Goal: Information Seeking & Learning: Learn about a topic

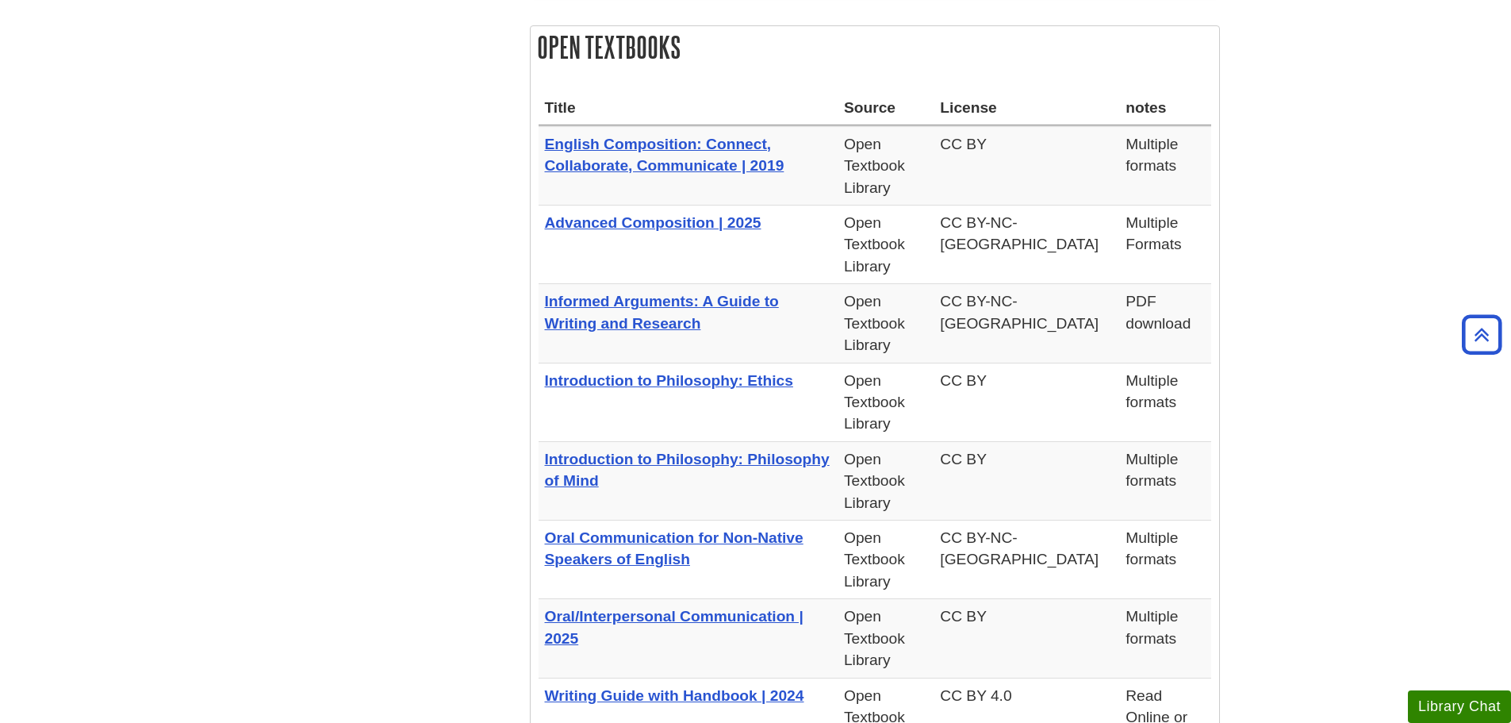
scroll to position [555, 0]
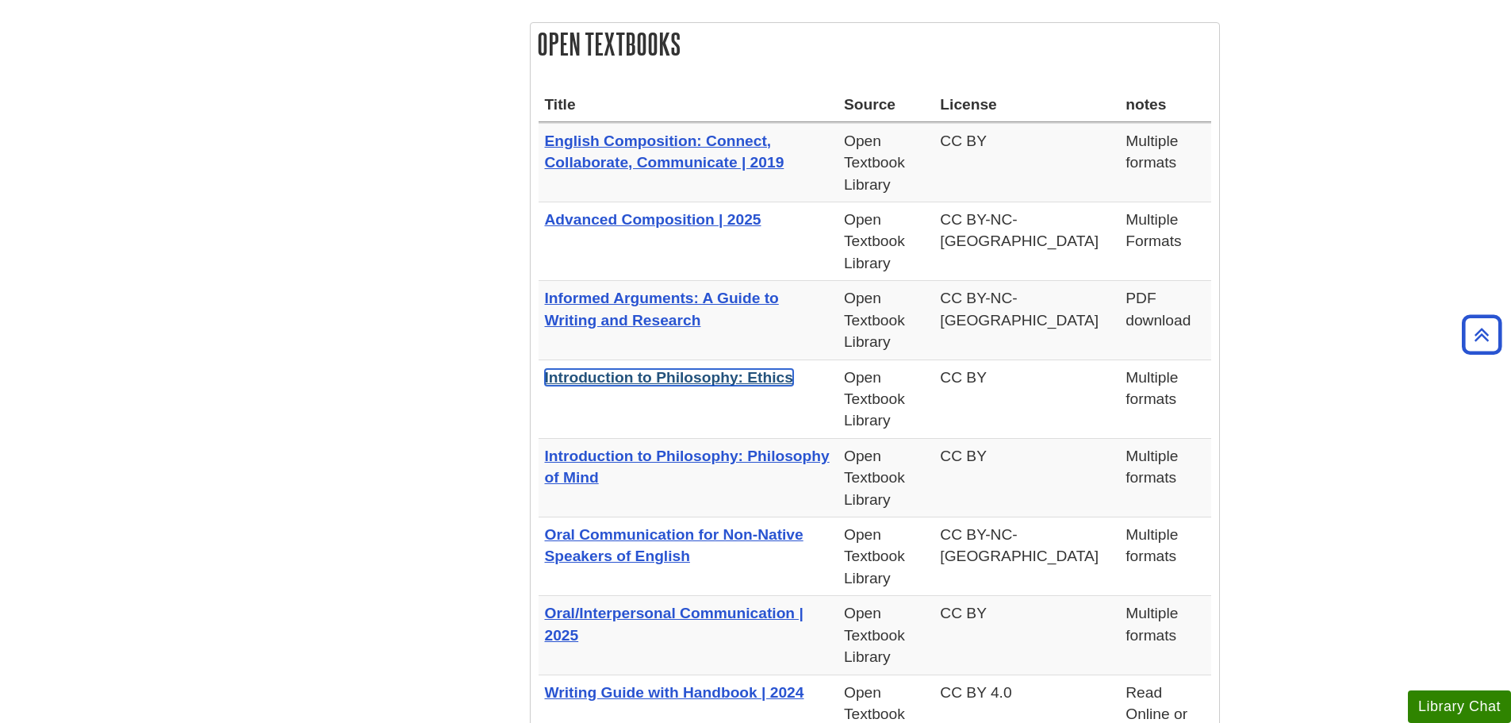
drag, startPoint x: 654, startPoint y: 386, endPoint x: 628, endPoint y: 374, distance: 27.7
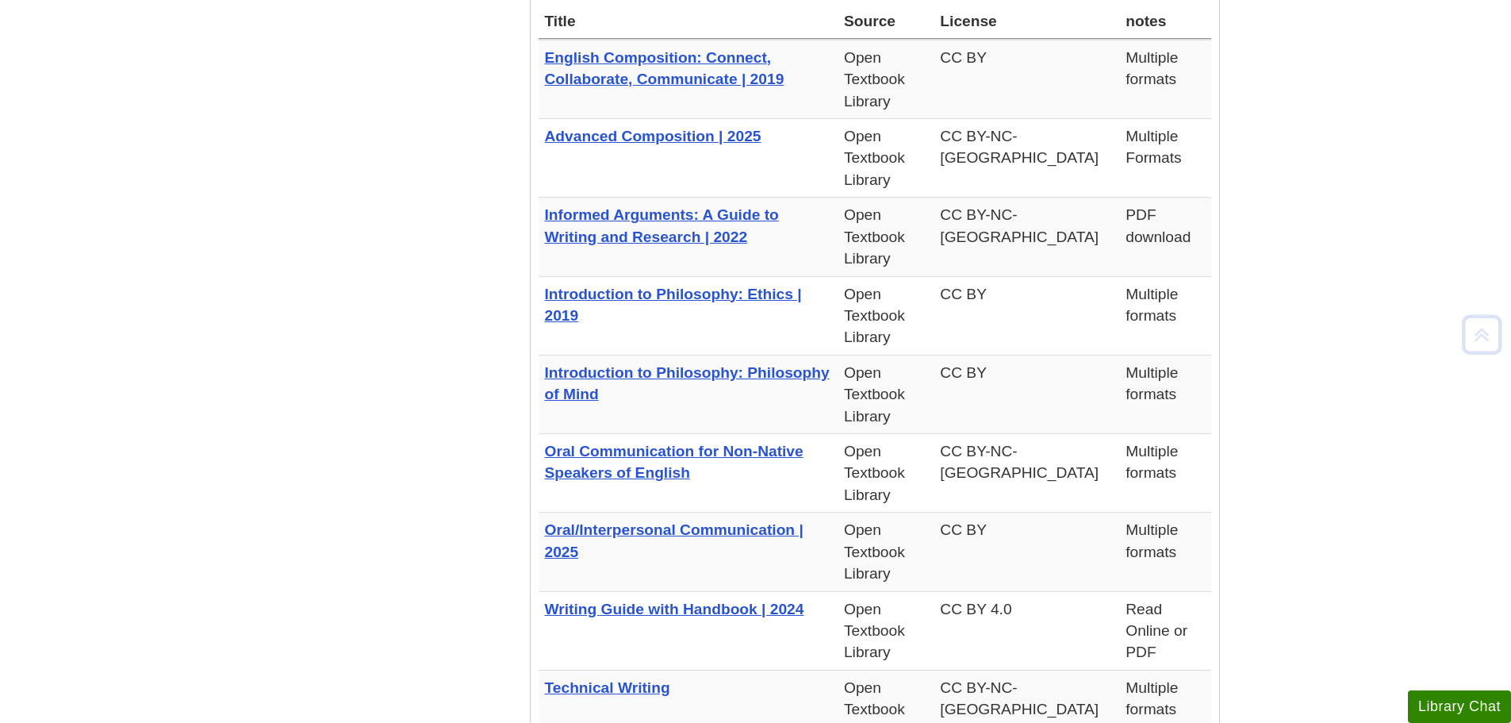
scroll to position [714, 0]
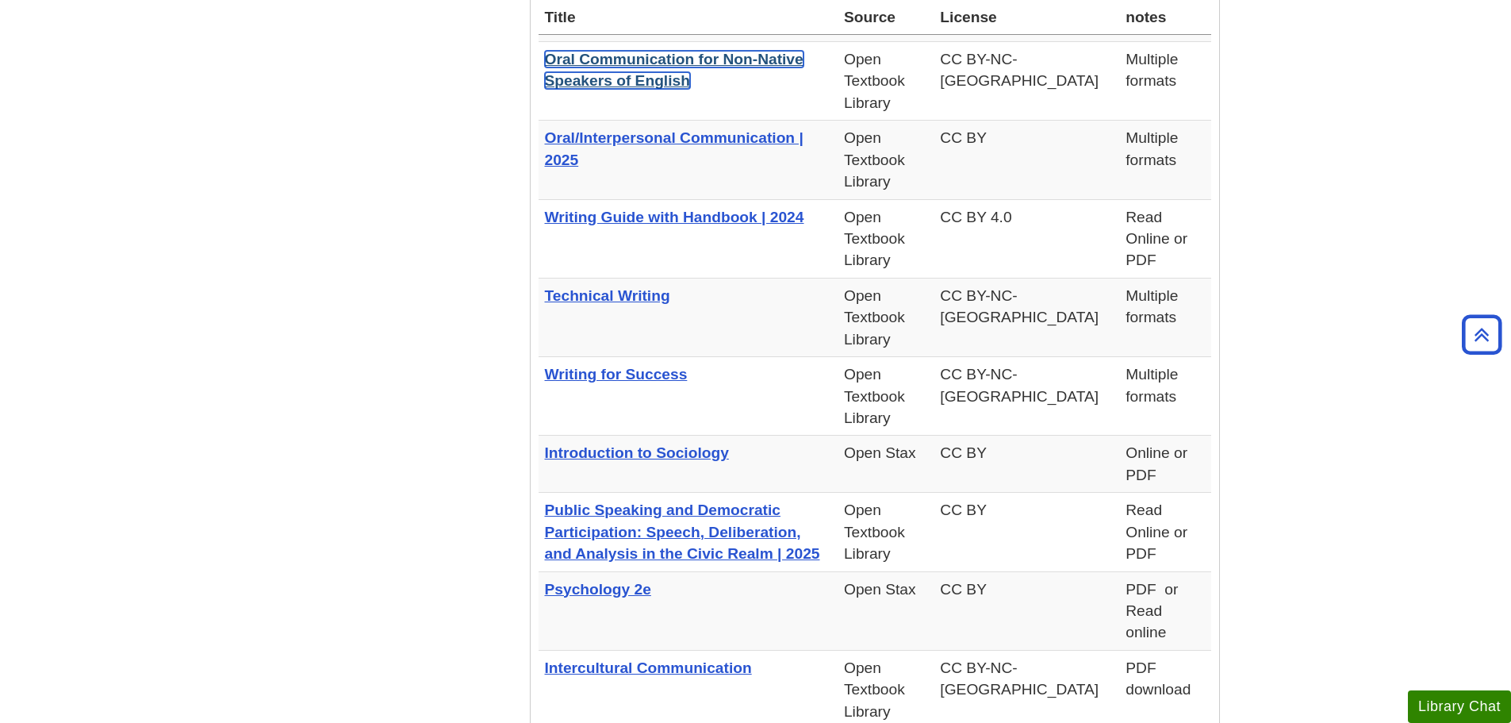
scroll to position [1031, 0]
click at [1359, 204] on body "Skip to Main Content Search My [PERSON_NAME] DU Library Library Guides Open Edu…" at bounding box center [755, 628] width 1511 height 3319
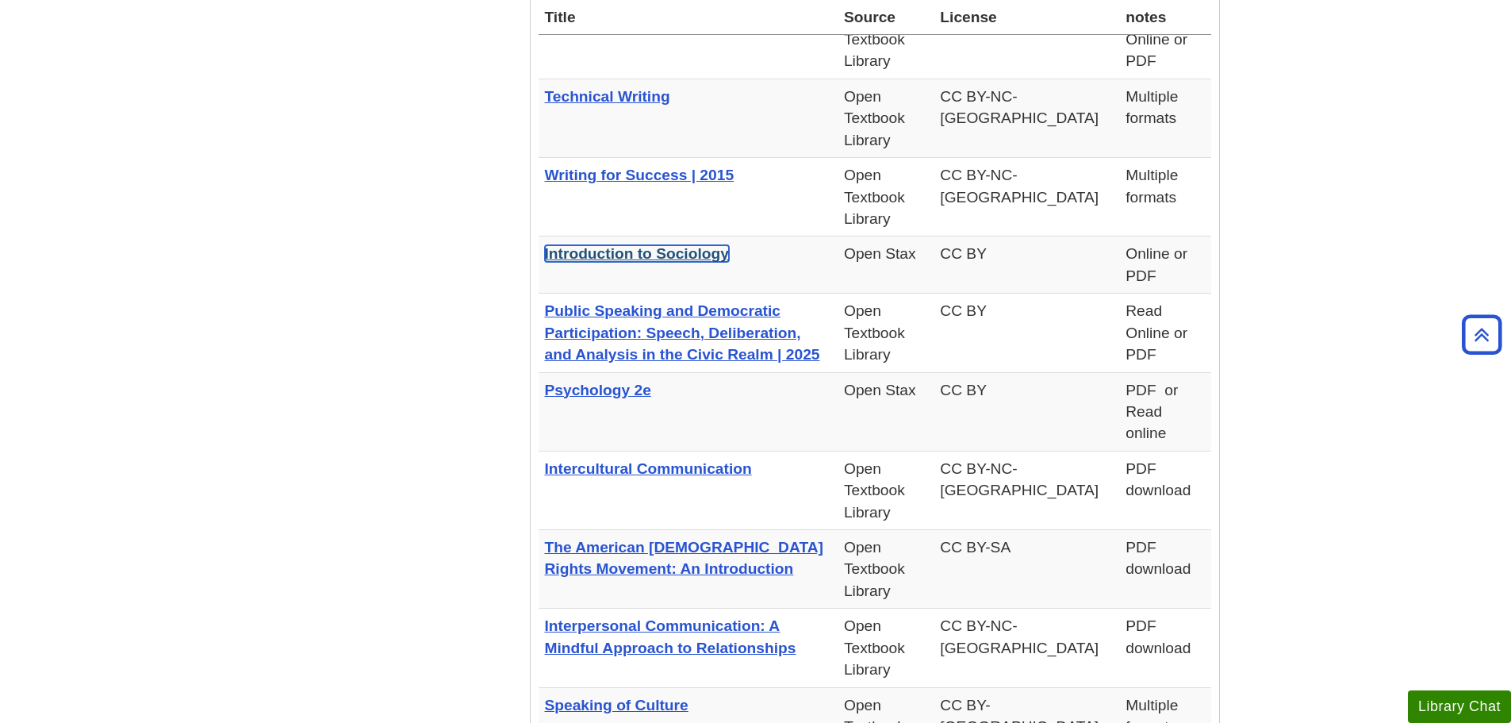
scroll to position [1269, 0]
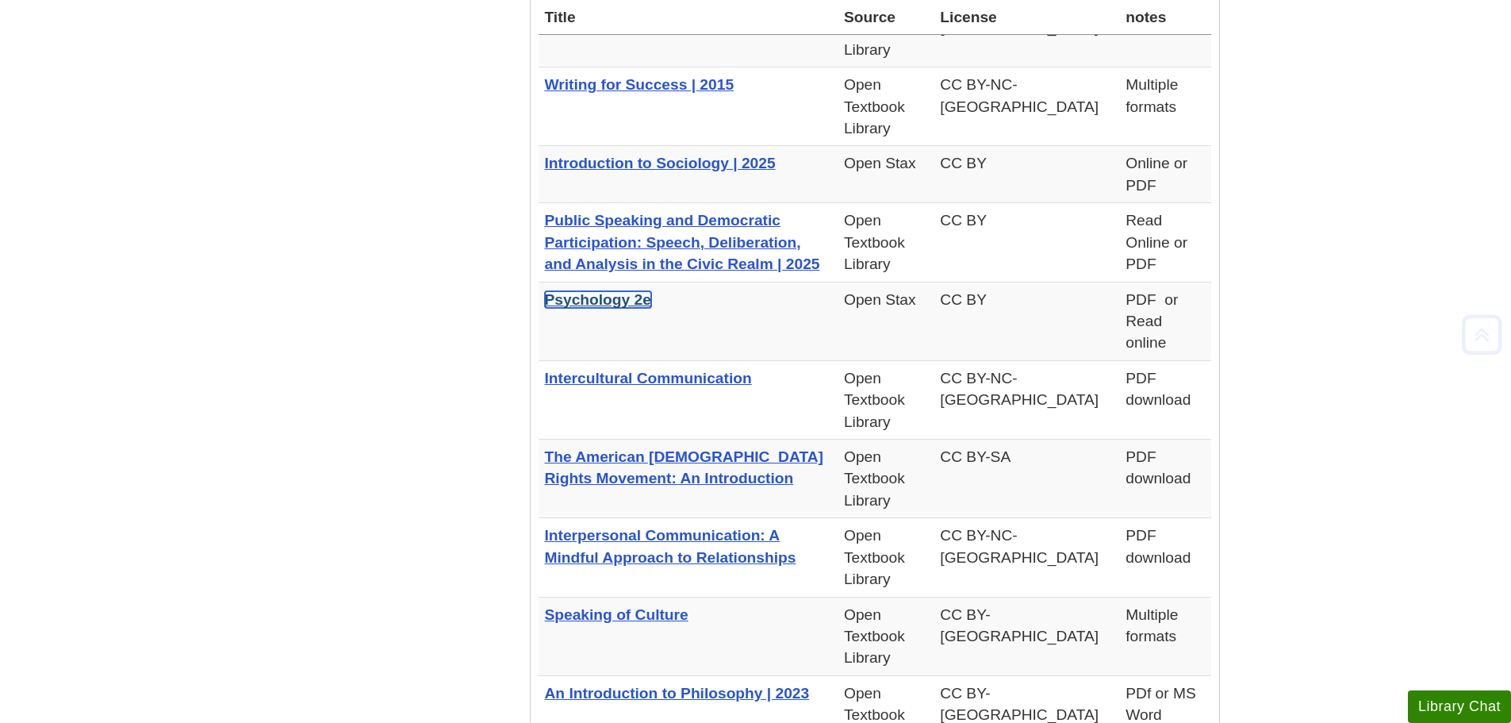
scroll to position [1349, 0]
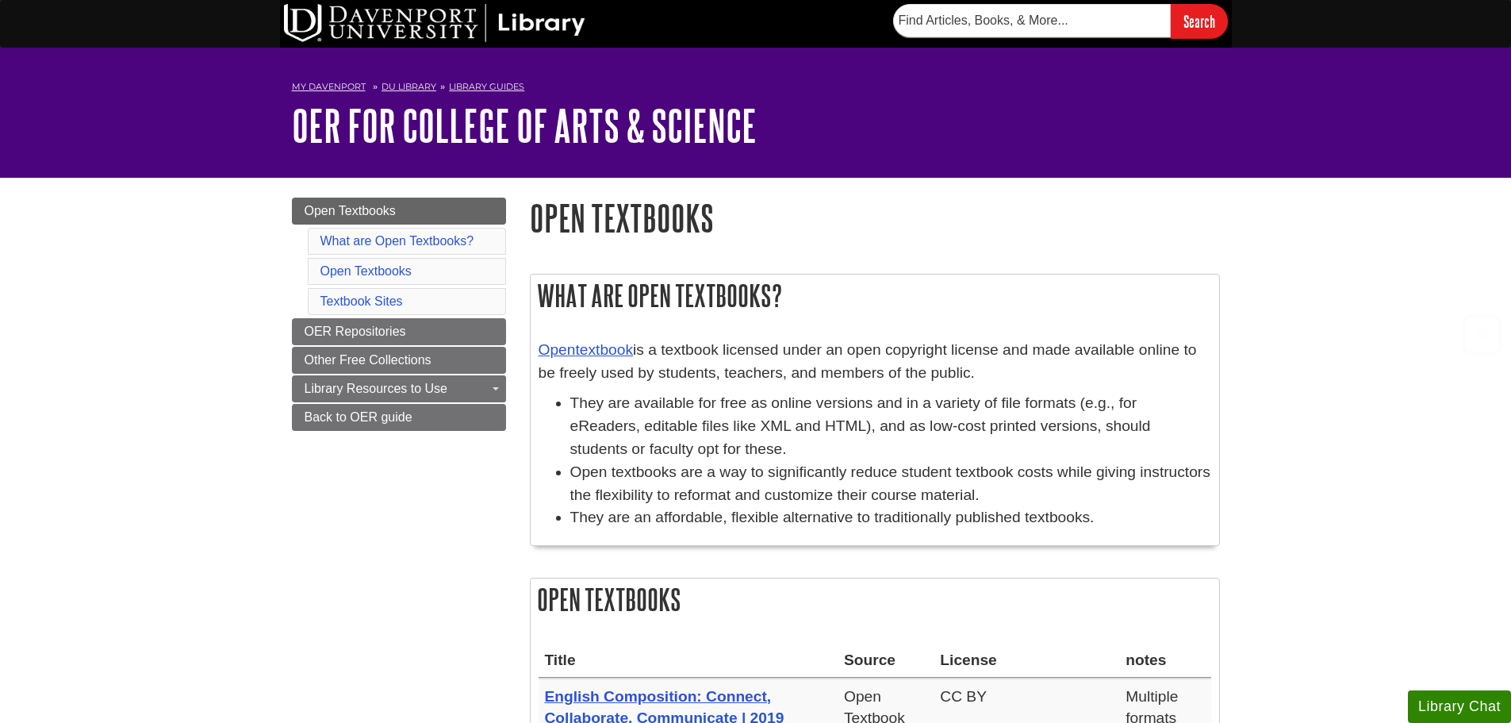
scroll to position [1349, 0]
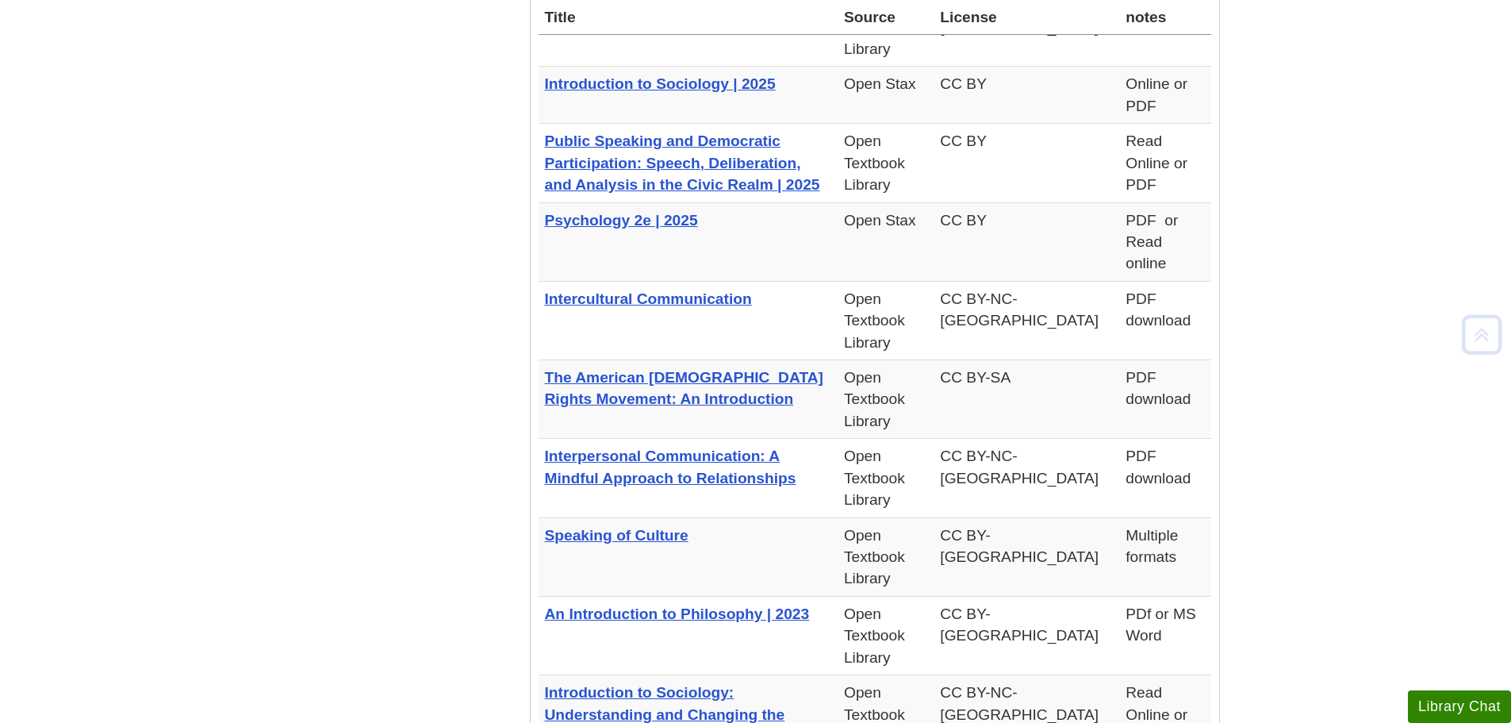
scroll to position [1428, 0]
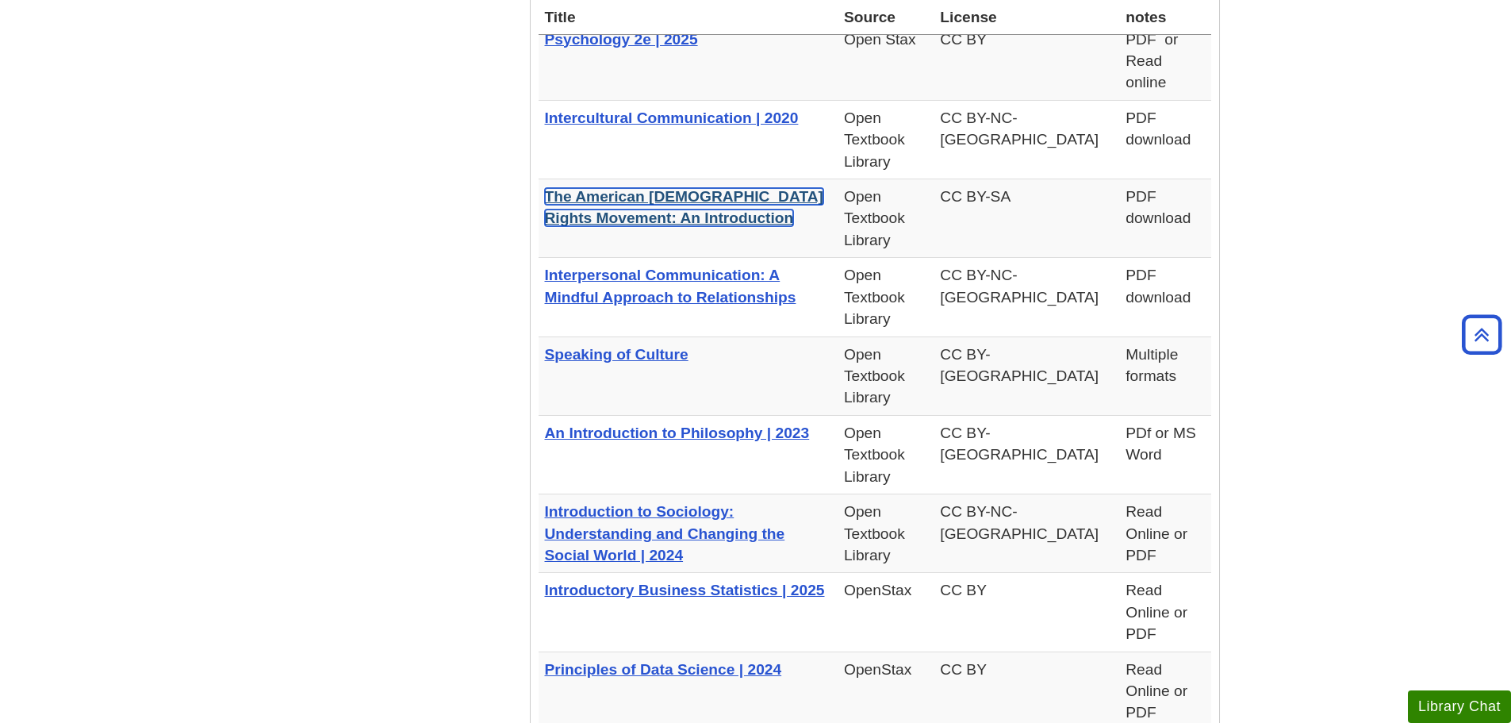
scroll to position [1587, 0]
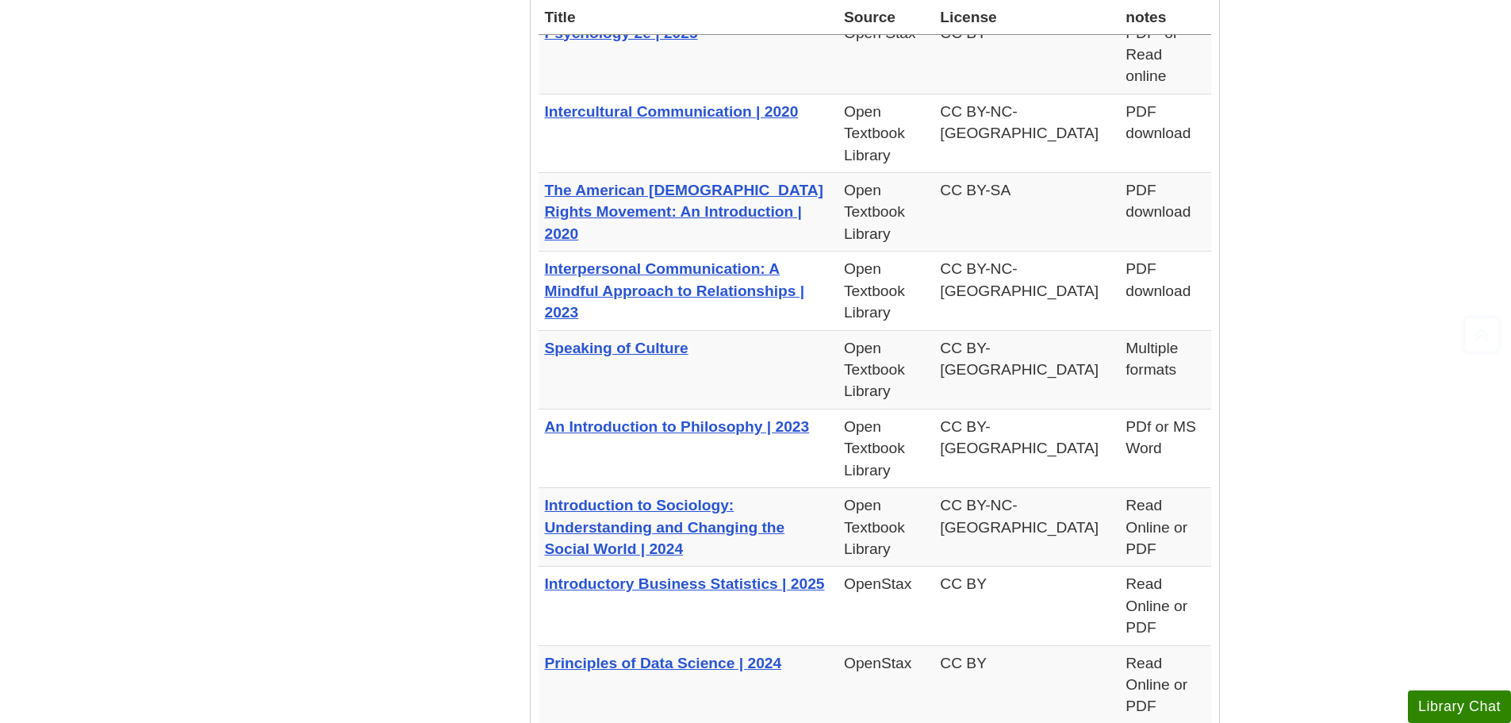
scroll to position [1666, 0]
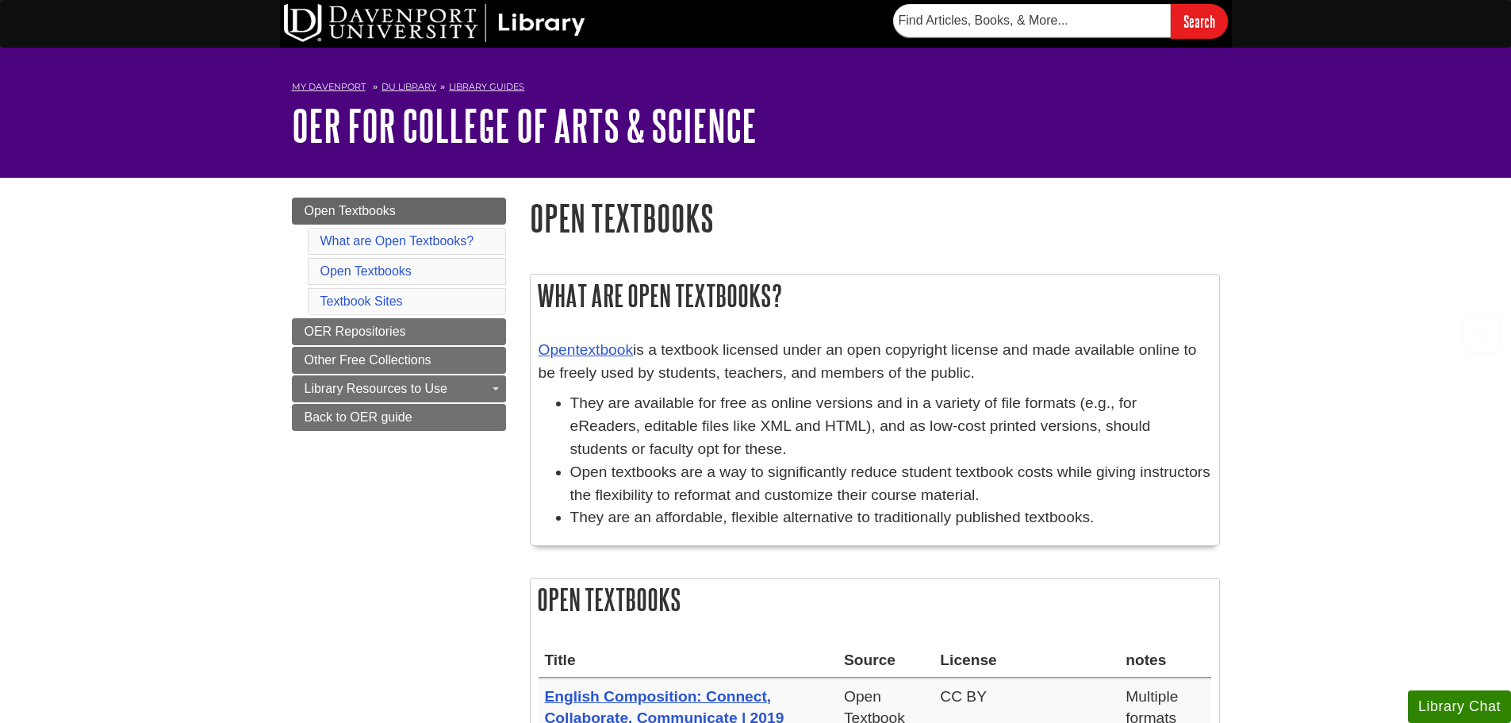
scroll to position [1666, 0]
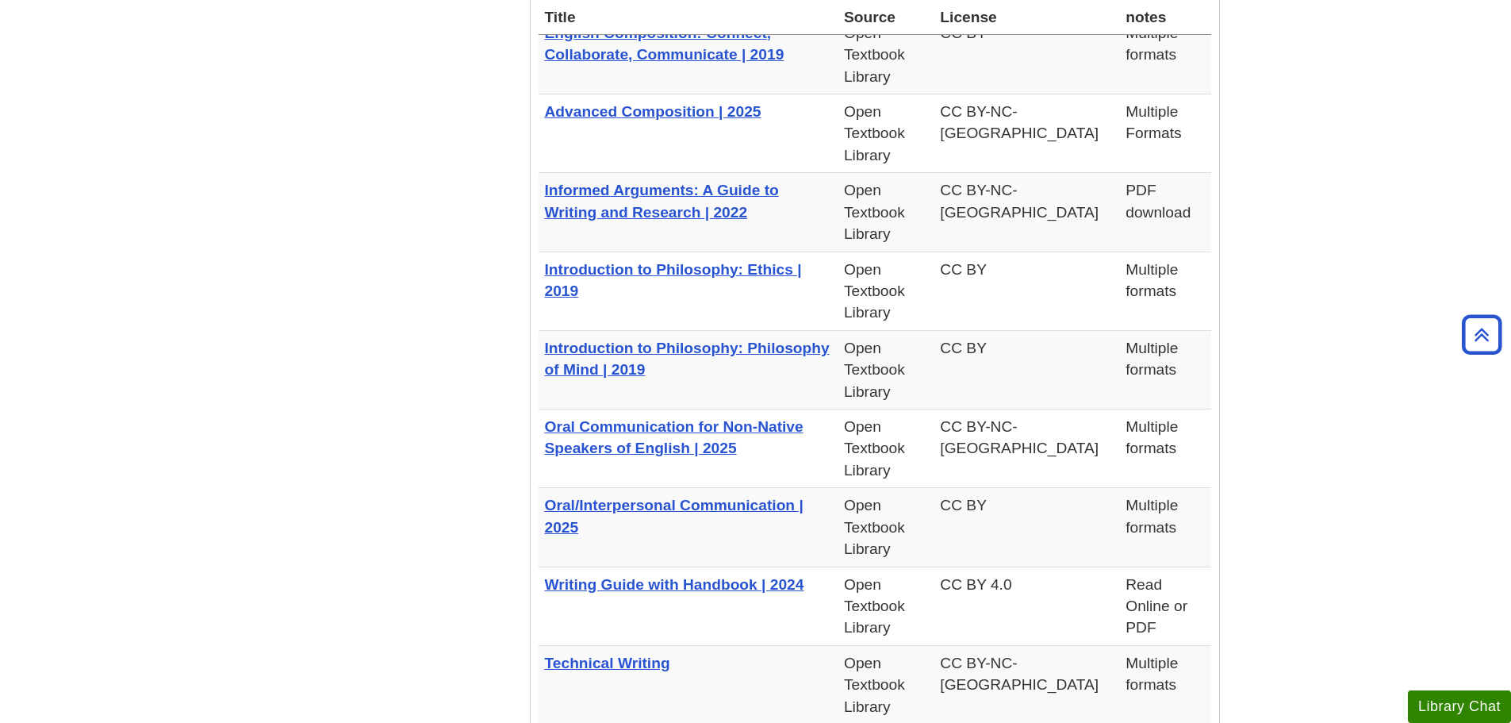
scroll to position [714, 0]
